Goal: Transaction & Acquisition: Purchase product/service

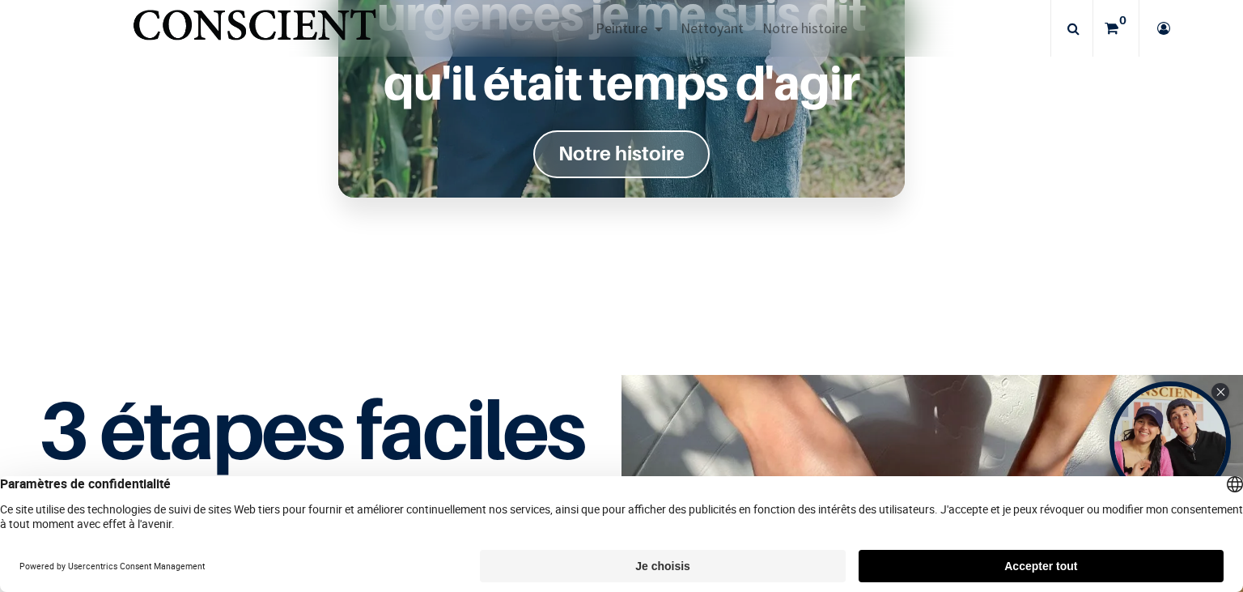
scroll to position [1212, 0]
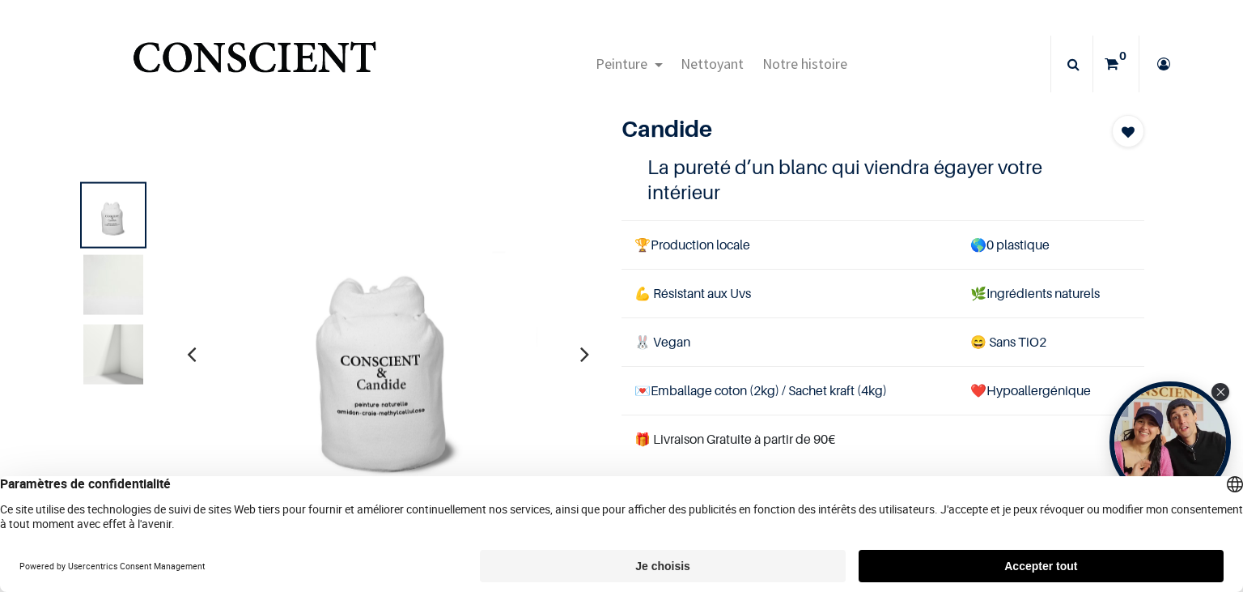
scroll to position [93, 0]
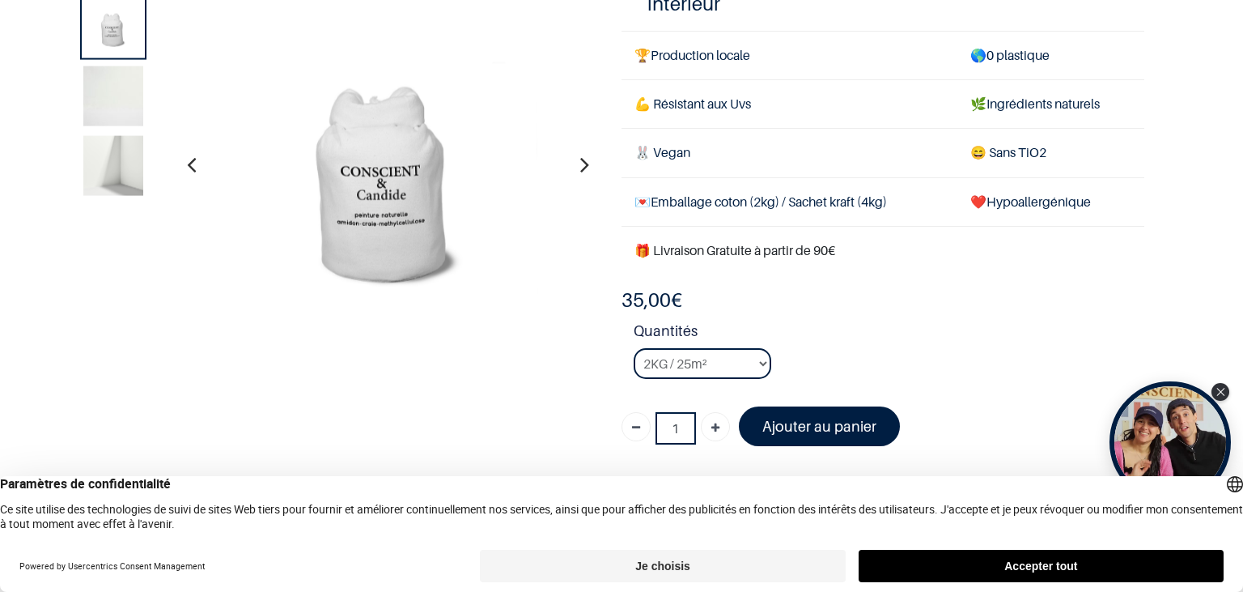
scroll to position [186, 0]
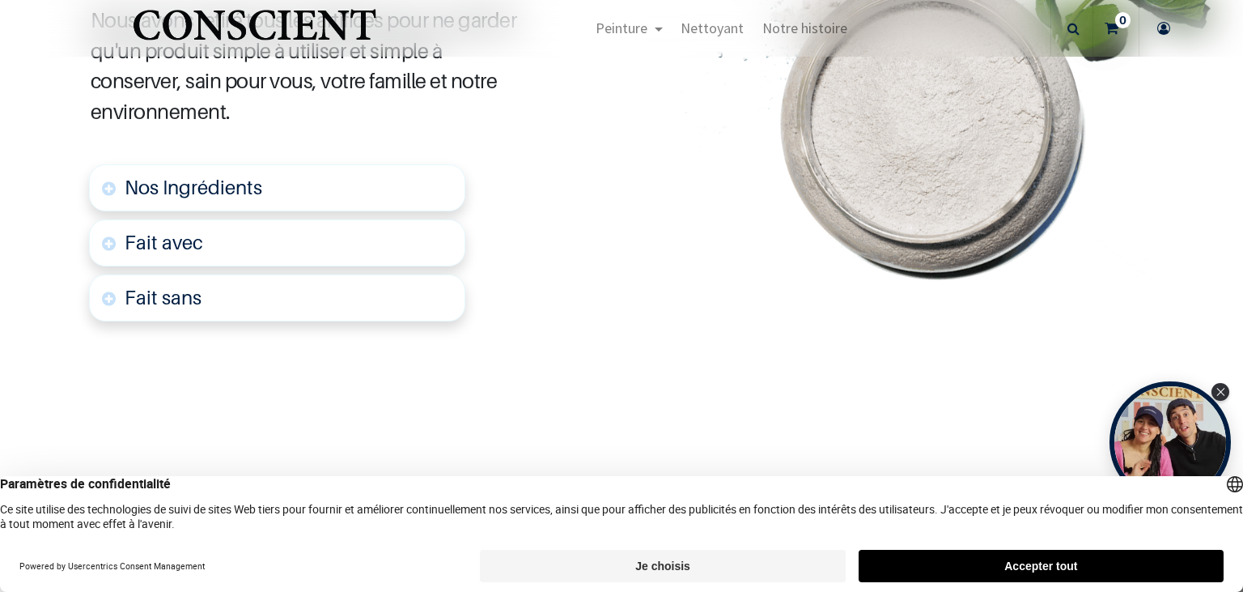
scroll to position [652, 0]
